Goal: Check status

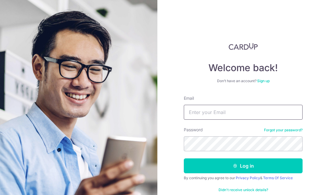
type input "[EMAIL_ADDRESS][DOMAIN_NAME]"
click at [234, 165] on icon "submit" at bounding box center [235, 165] width 5 height 5
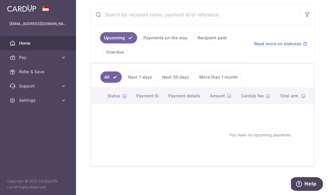
scroll to position [126, 0]
click at [174, 38] on link "Payments on the way" at bounding box center [166, 37] width 52 height 11
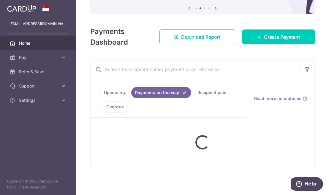
scroll to position [61, 0]
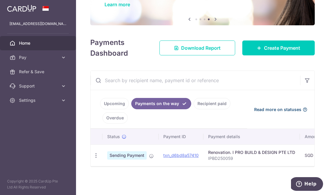
click at [280, 109] on span "Read more on statuses" at bounding box center [277, 109] width 47 height 6
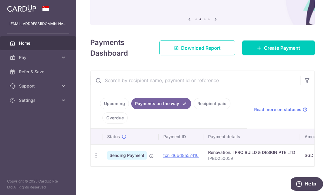
click at [99, 154] on div "PDF Receipt" at bounding box center [96, 155] width 11 height 11
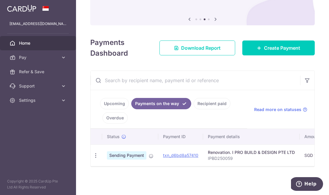
scroll to position [0, 0]
